Goal: Information Seeking & Learning: Check status

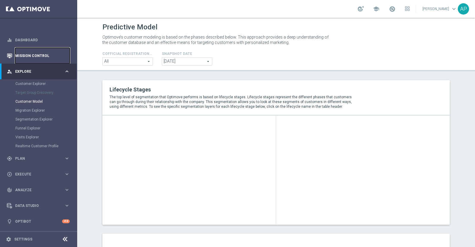
click at [24, 53] on link "Mission Control" at bounding box center [42, 56] width 55 height 16
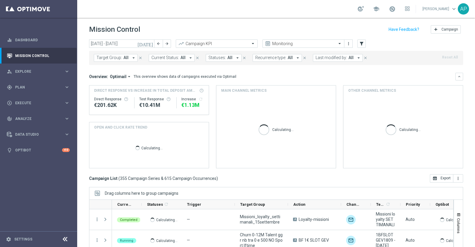
click at [150, 45] on icon "[DATE]" at bounding box center [146, 43] width 16 height 5
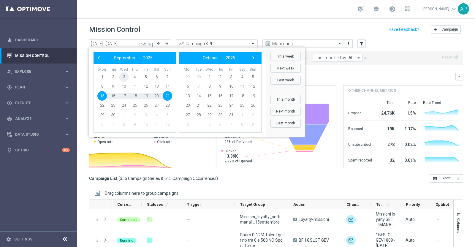
click at [123, 75] on span "3" at bounding box center [124, 77] width 10 height 10
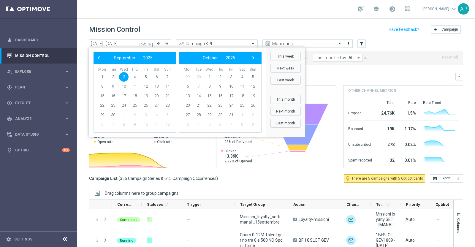
click at [123, 75] on span "3" at bounding box center [124, 77] width 10 height 10
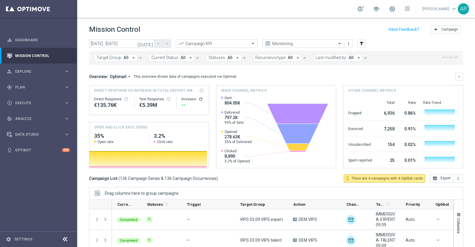
click at [150, 43] on icon "[DATE]" at bounding box center [146, 43] width 16 height 5
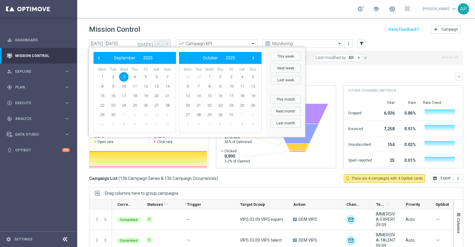
click at [149, 43] on icon "[DATE]" at bounding box center [146, 43] width 16 height 5
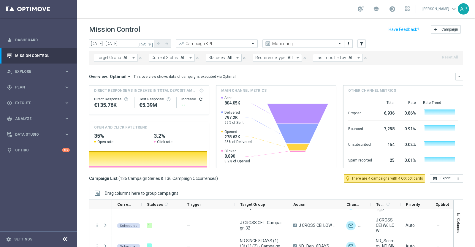
click at [151, 42] on icon "[DATE]" at bounding box center [146, 43] width 16 height 5
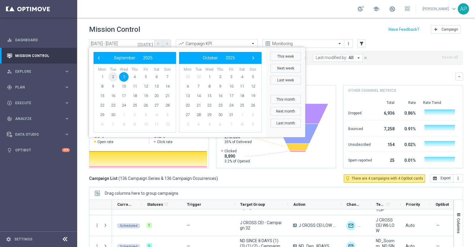
click at [114, 76] on span "2" at bounding box center [113, 77] width 10 height 10
click at [134, 77] on span "4" at bounding box center [135, 77] width 10 height 10
type input "[DATE] - [DATE]"
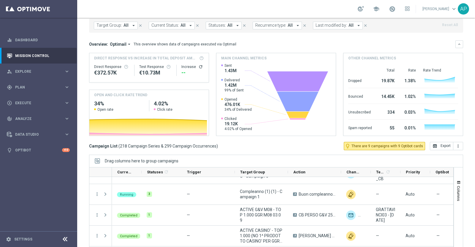
scroll to position [33, 0]
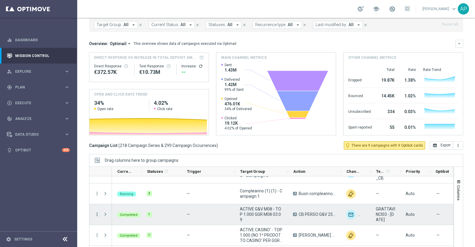
click at [97, 213] on icon "more_vert" at bounding box center [96, 214] width 5 height 5
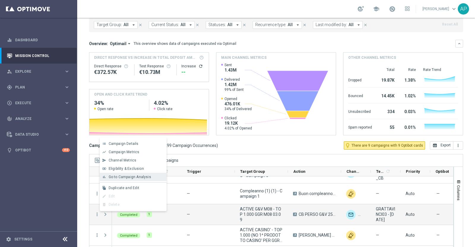
click at [125, 176] on span "Go to Campaign Analysis" at bounding box center [130, 177] width 42 height 4
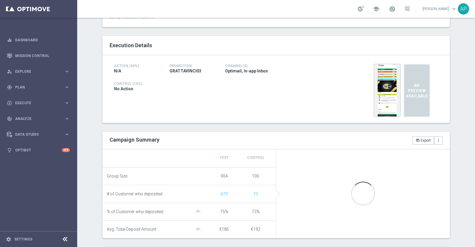
scroll to position [148, 0]
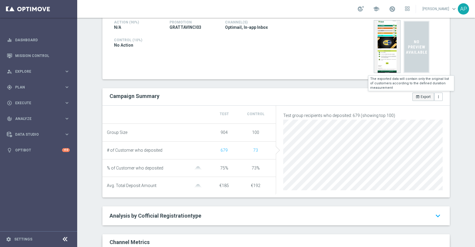
click at [417, 97] on icon "open_in_browser" at bounding box center [418, 97] width 4 height 4
